Goal: Task Accomplishment & Management: Manage account settings

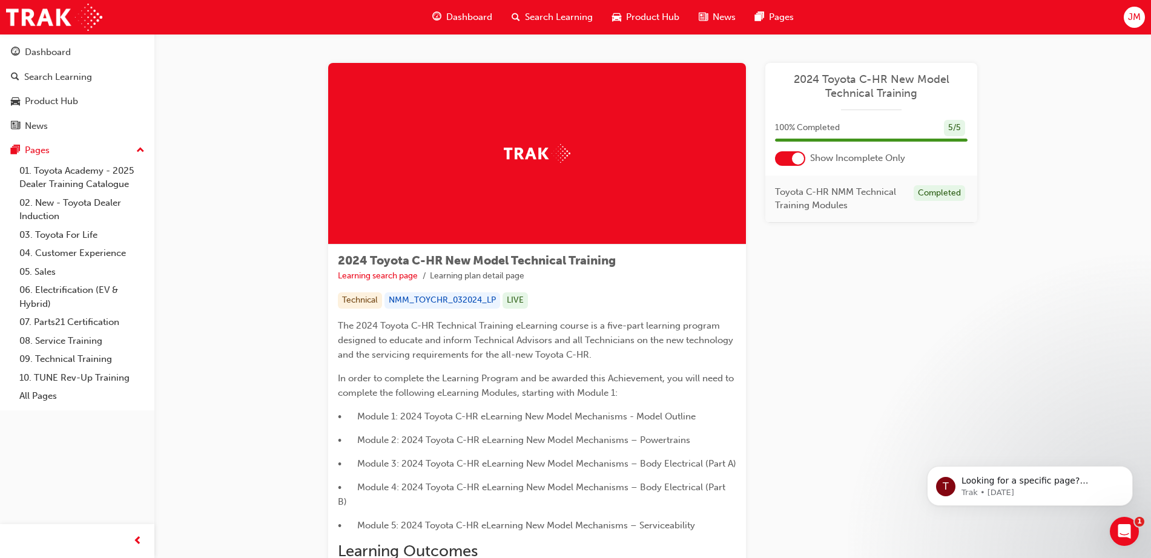
click at [801, 13] on div "JM" at bounding box center [1134, 17] width 21 height 21
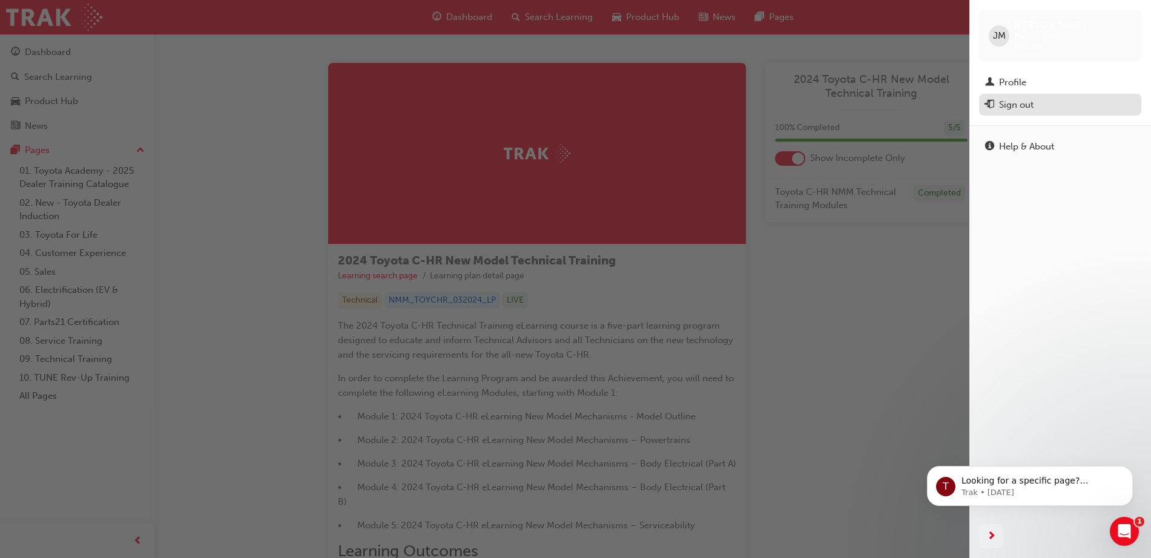
click at [801, 97] on div "Sign out" at bounding box center [1060, 104] width 150 height 15
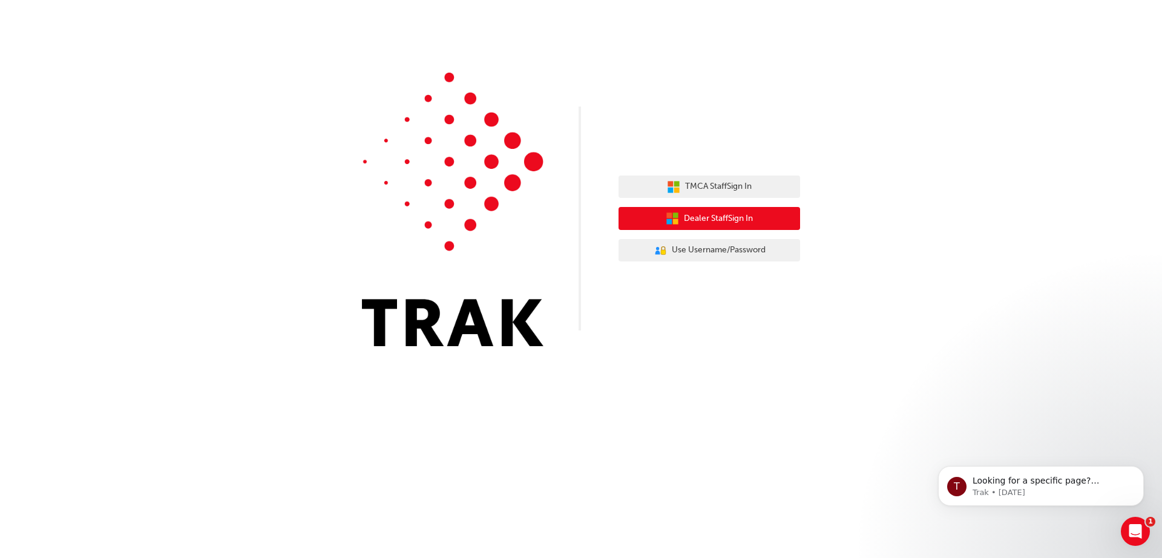
click at [736, 224] on span "Dealer Staff Sign In" at bounding box center [718, 219] width 69 height 14
